Goal: Task Accomplishment & Management: Use online tool/utility

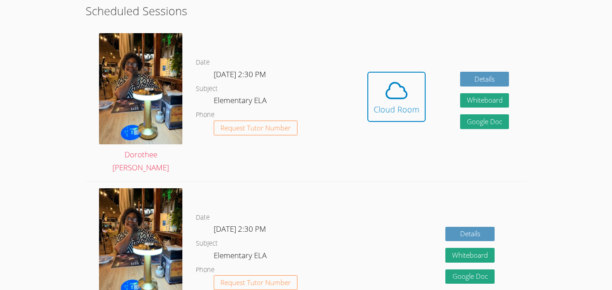
scroll to position [190, 0]
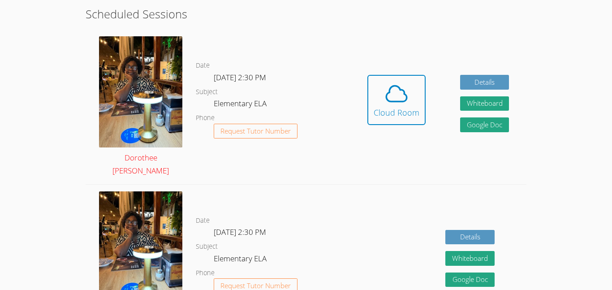
click at [127, 74] on img at bounding box center [140, 91] width 83 height 111
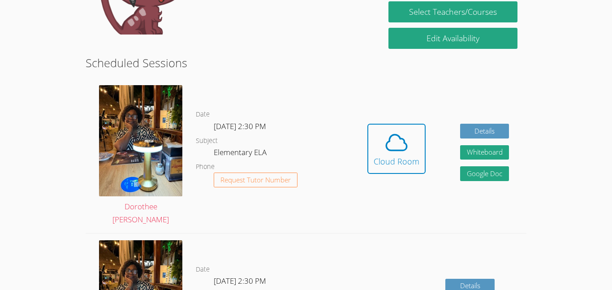
scroll to position [143, 0]
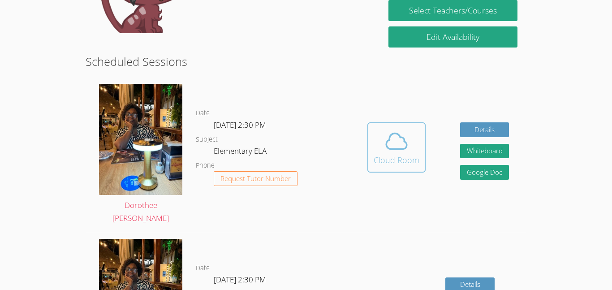
click at [395, 156] on div "Cloud Room" at bounding box center [397, 160] width 46 height 13
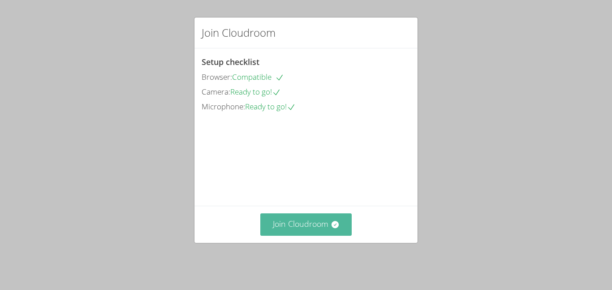
click at [335, 228] on icon at bounding box center [334, 224] width 7 height 7
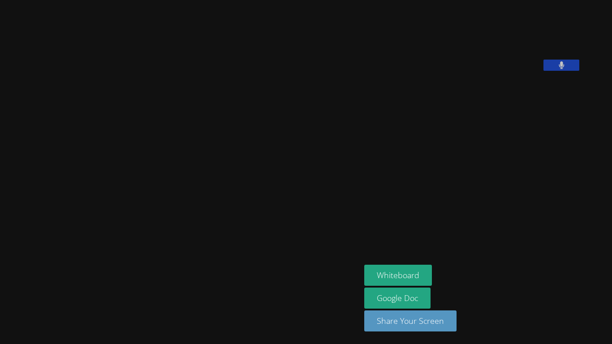
click at [112, 290] on div "Dorothee [PERSON_NAME]" at bounding box center [181, 172] width 354 height 337
click at [212, 290] on div "Dorothee [PERSON_NAME]" at bounding box center [181, 172] width 354 height 337
click at [211, 290] on div "Dorothee [PERSON_NAME]" at bounding box center [181, 172] width 354 height 337
click at [220, 290] on div "Dorothee [PERSON_NAME]" at bounding box center [181, 172] width 354 height 337
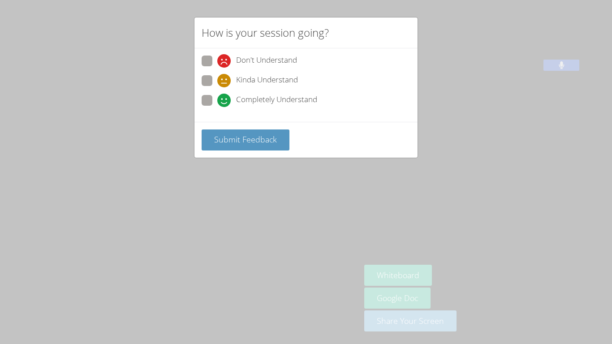
click at [224, 99] on icon at bounding box center [223, 100] width 13 height 13
click at [224, 99] on input "Completely Understand" at bounding box center [221, 99] width 8 height 8
radio input "true"
click at [239, 142] on span "Submit Feedback" at bounding box center [245, 139] width 63 height 11
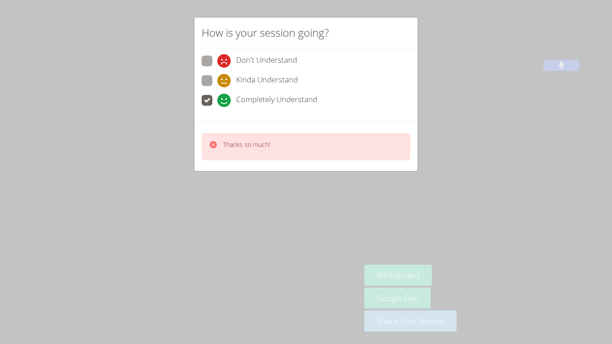
click at [405, 157] on div "Thanks so much!" at bounding box center [306, 146] width 209 height 27
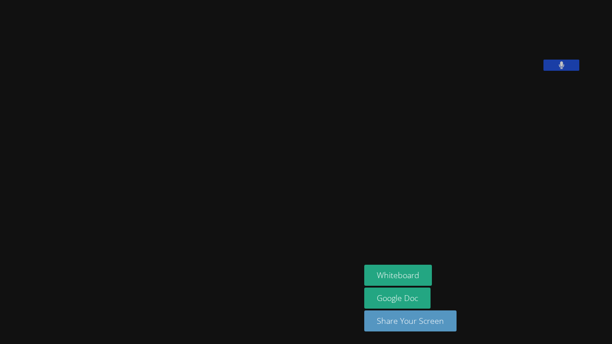
click at [512, 175] on aside "RayJay Peralta Whiteboard Google Doc Share Your Screen" at bounding box center [473, 172] width 224 height 344
click at [512, 177] on aside "RayJay Peralta Whiteboard Google Doc Share Your Screen" at bounding box center [473, 172] width 224 height 344
